Goal: Task Accomplishment & Management: Complete application form

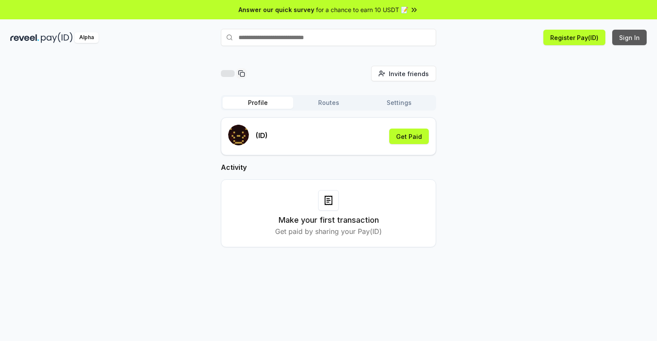
click at [630, 37] on button "Sign In" at bounding box center [629, 37] width 34 height 15
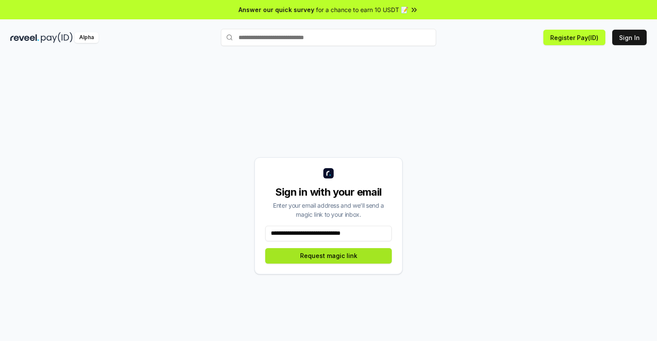
type input "**********"
click at [329, 256] on button "Request magic link" at bounding box center [328, 255] width 127 height 15
